Goal: Navigation & Orientation: Find specific page/section

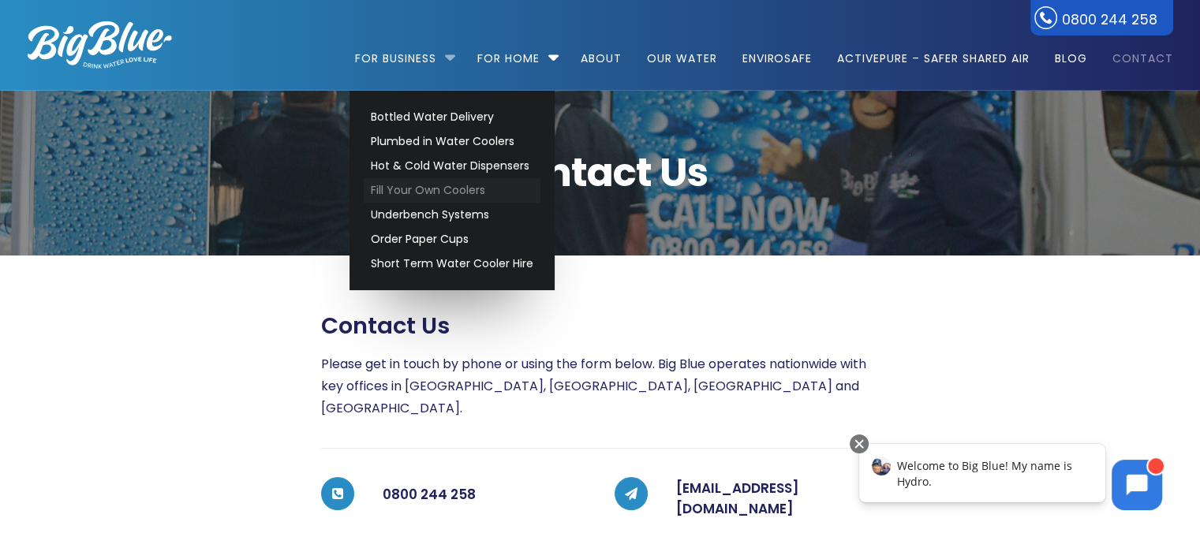
click at [498, 192] on link "Fill Your Own Coolers" at bounding box center [452, 190] width 177 height 24
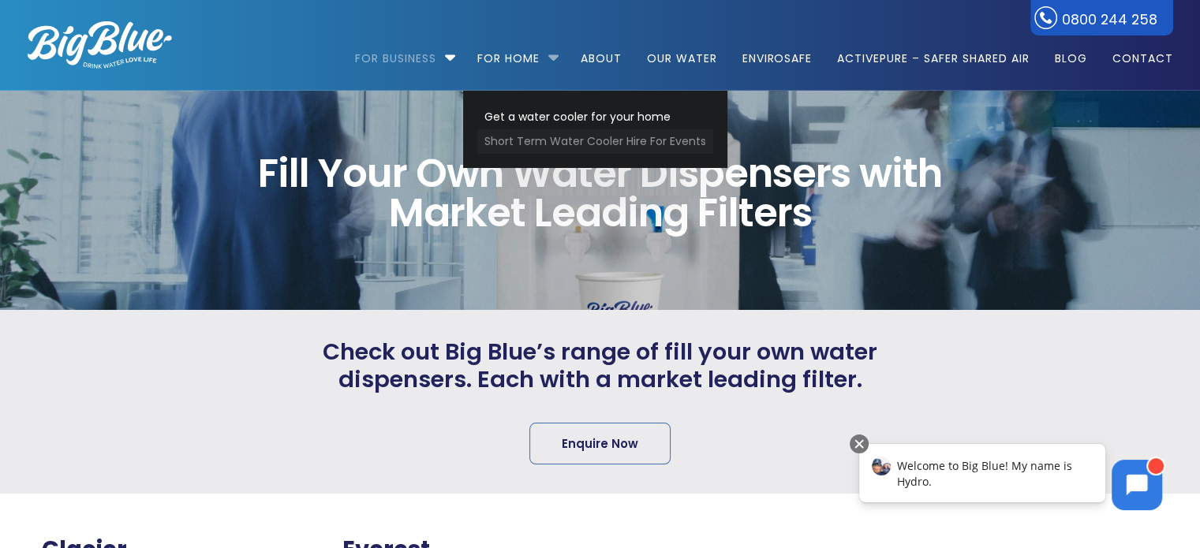
click at [528, 139] on link "Short Term Water Cooler Hire For Events" at bounding box center [595, 141] width 236 height 24
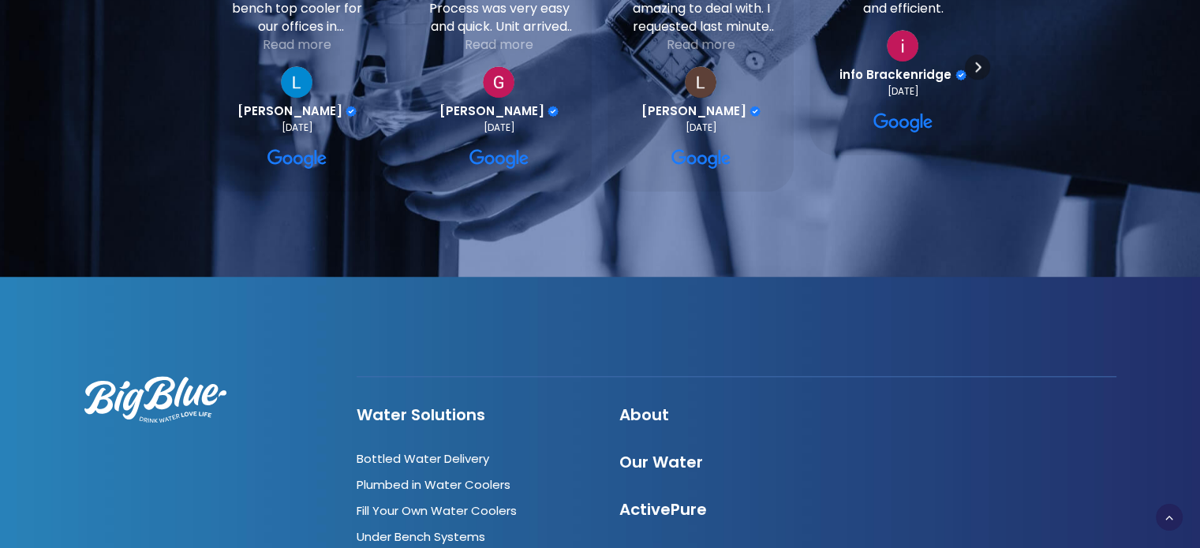
scroll to position [1578, 0]
